Goal: Find specific page/section: Find specific page/section

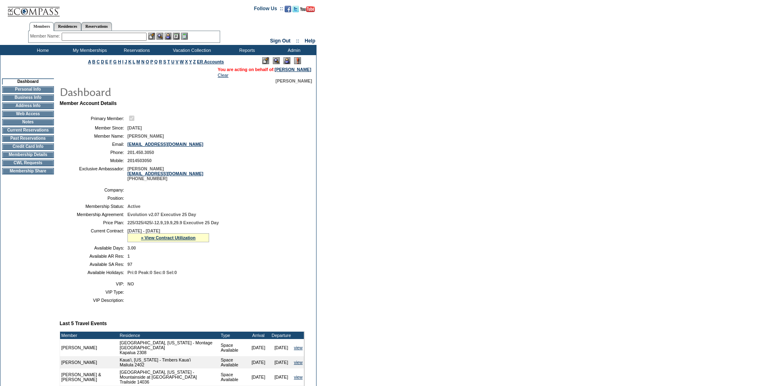
click at [284, 59] on img at bounding box center [286, 60] width 7 height 7
click at [33, 132] on td "Current Reservations" at bounding box center [28, 130] width 52 height 7
